Goal: Book appointment/travel/reservation

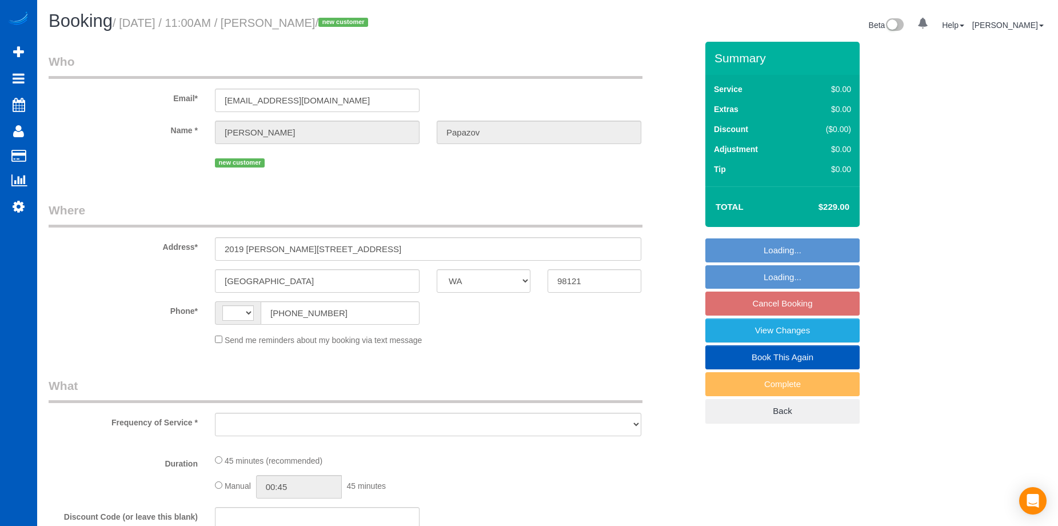
select select "WA"
select select "string:fspay-b4db0d67-ca82-48ba-8e3b-d0c7c105f214"
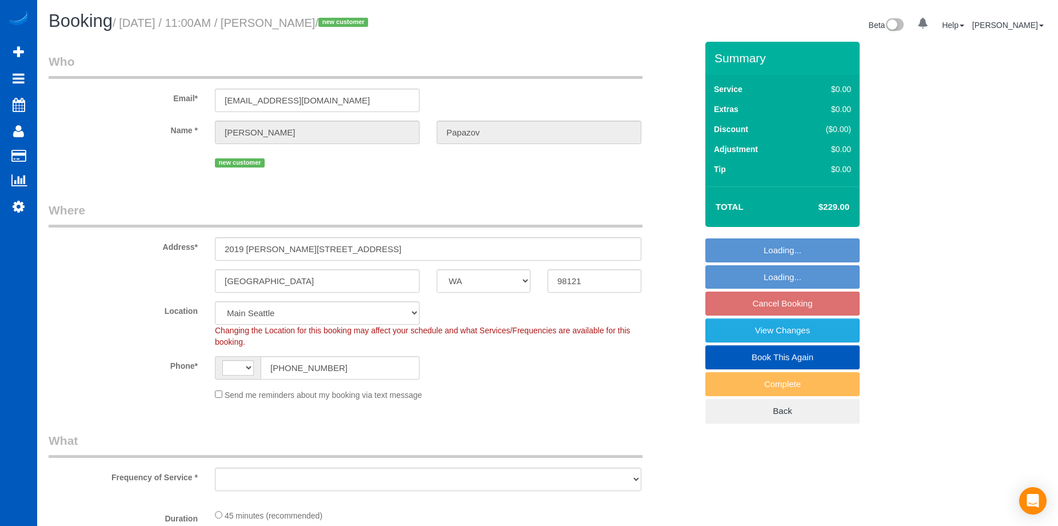
select select "string:[GEOGRAPHIC_DATA]"
select select "number:33"
select select "object:1013"
select select "spot2"
select select "199"
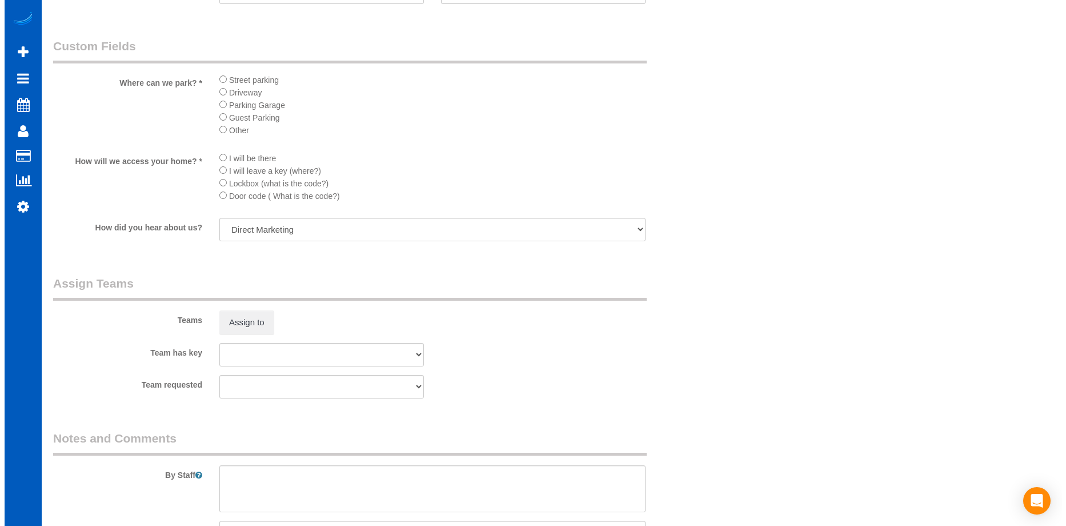
scroll to position [1257, 0]
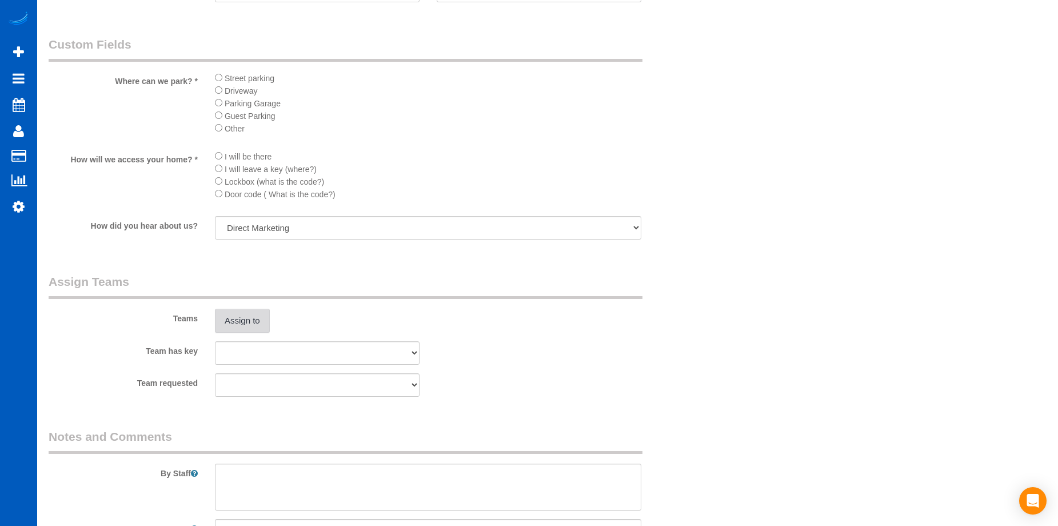
click at [242, 318] on button "Assign to" at bounding box center [242, 321] width 55 height 24
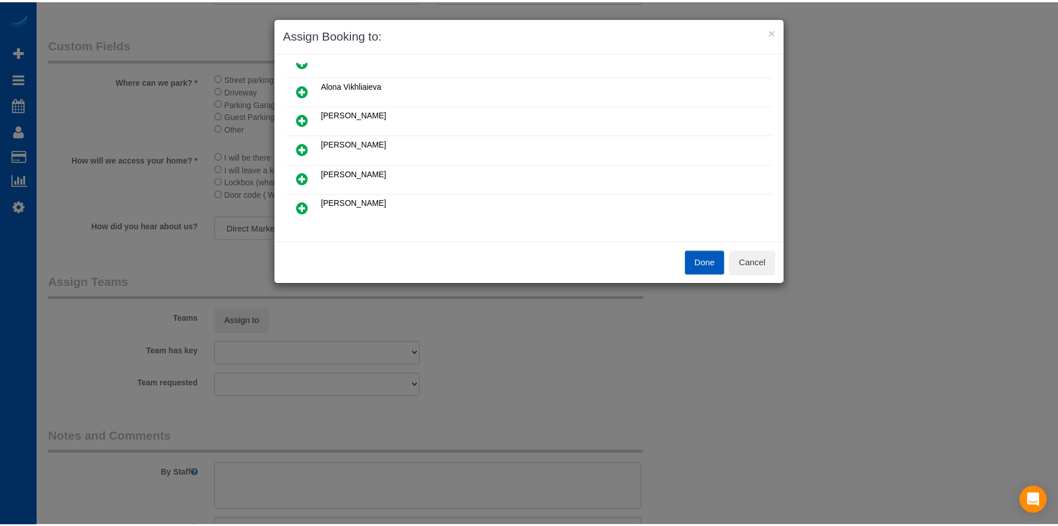
scroll to position [57, 0]
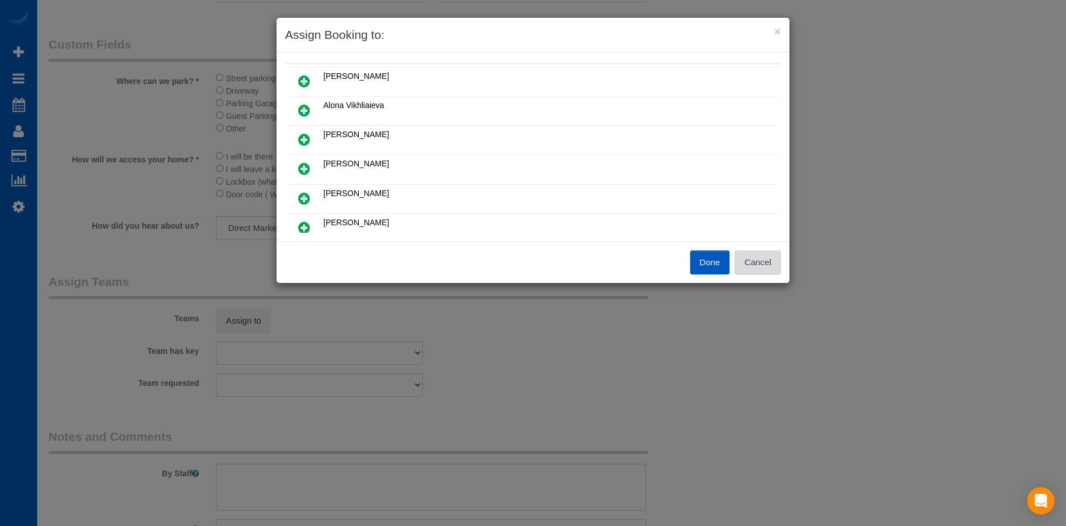
click at [779, 261] on button "Cancel" at bounding box center [758, 262] width 46 height 24
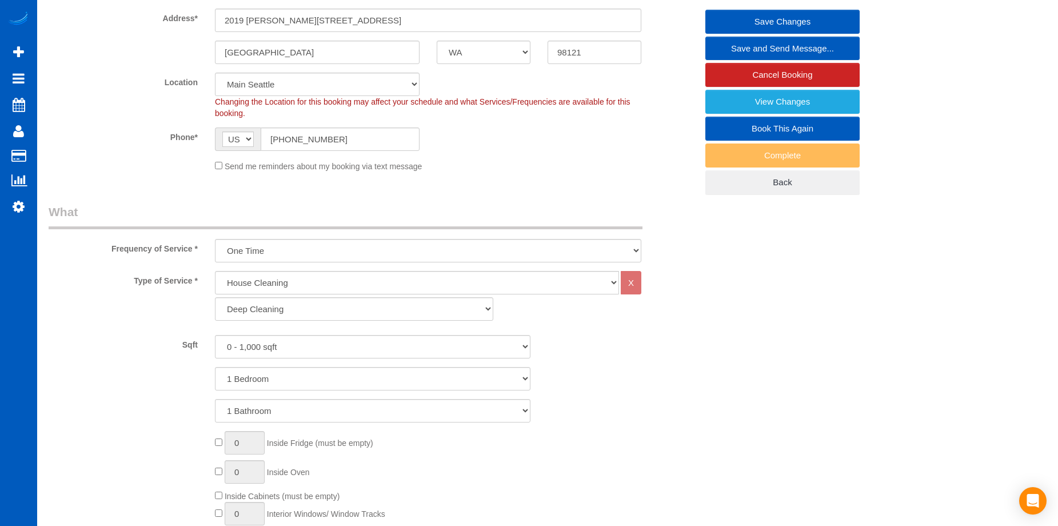
scroll to position [0, 0]
